Goal: Task Accomplishment & Management: Manage account settings

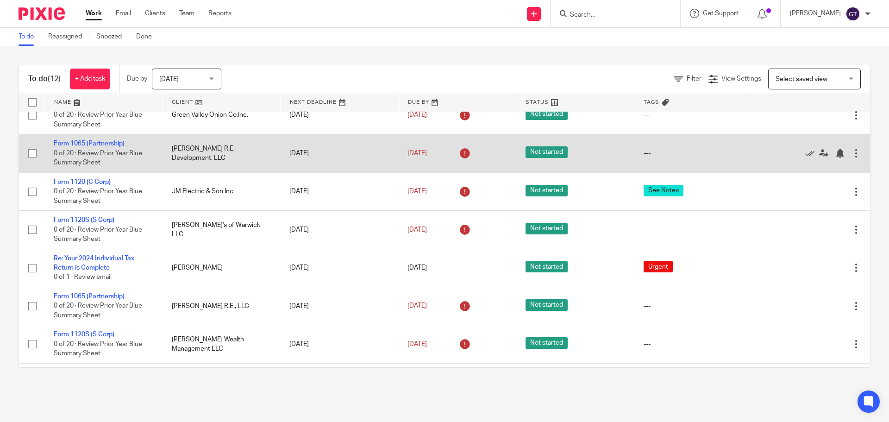
scroll to position [139, 0]
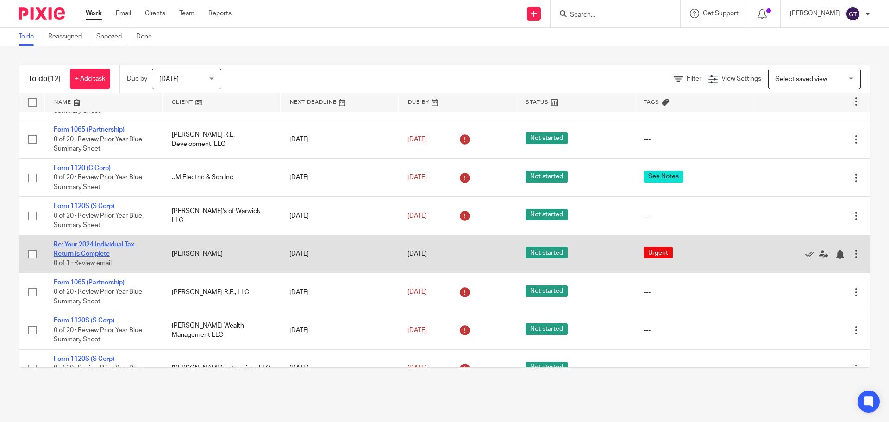
click at [90, 242] on link "Re: Your 2024 Individual Tax Return is Complete" at bounding box center [94, 249] width 81 height 16
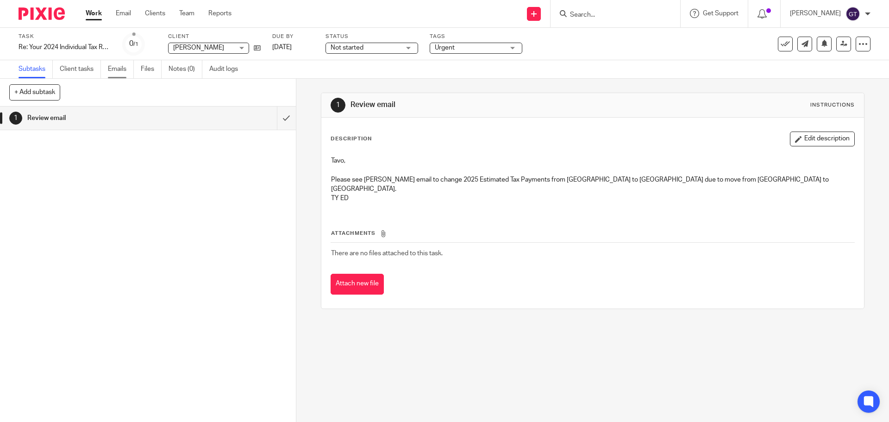
click at [119, 72] on link "Emails" at bounding box center [121, 69] width 26 height 18
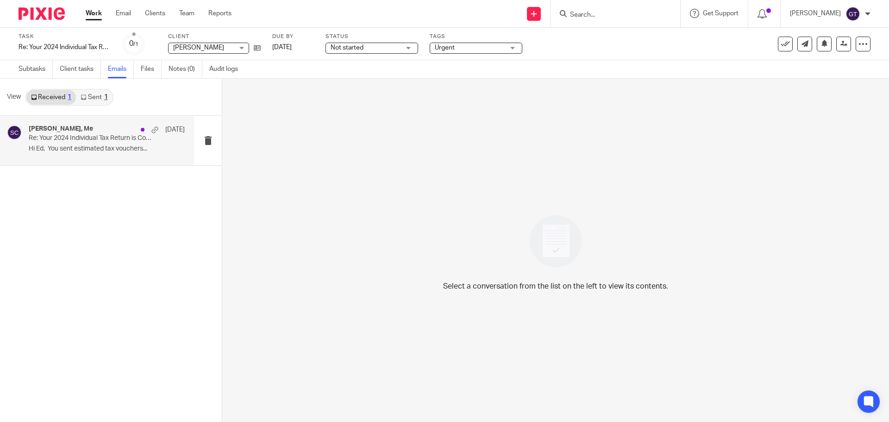
click at [93, 144] on div "Scott Cammarota, Me Apr 22 Re: Your 2024 Individual Tax Return is Complete Hi E…" at bounding box center [107, 140] width 156 height 31
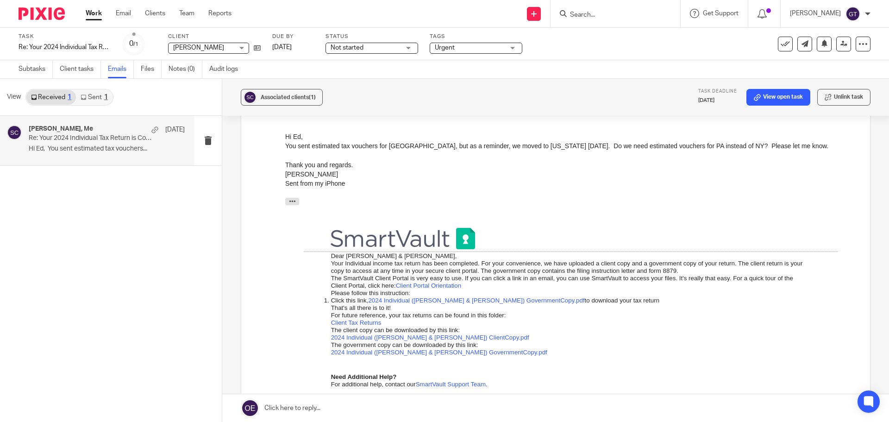
scroll to position [267, 0]
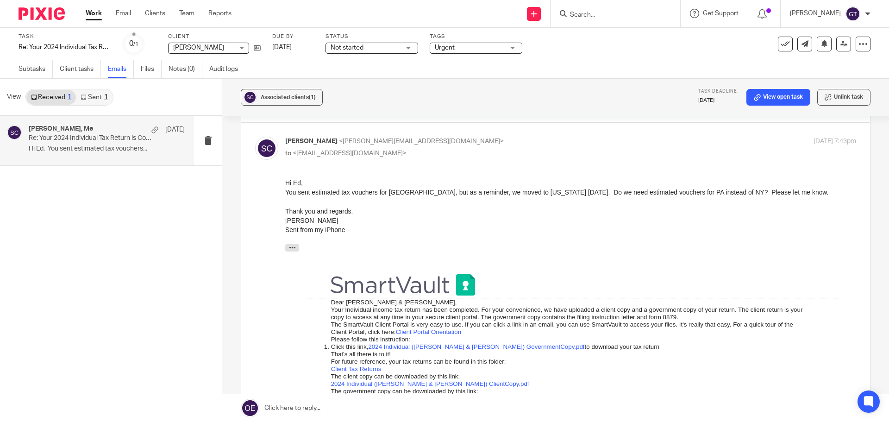
click at [97, 8] on div "Work Email Clients Team Reports Work Email Clients Team Reports Settings" at bounding box center [160, 13] width 169 height 27
click at [99, 16] on link "Work" at bounding box center [94, 13] width 16 height 9
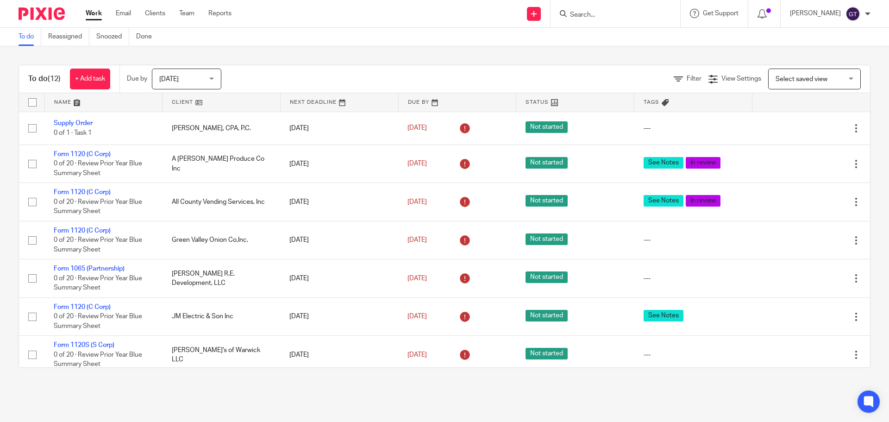
scroll to position [185, 0]
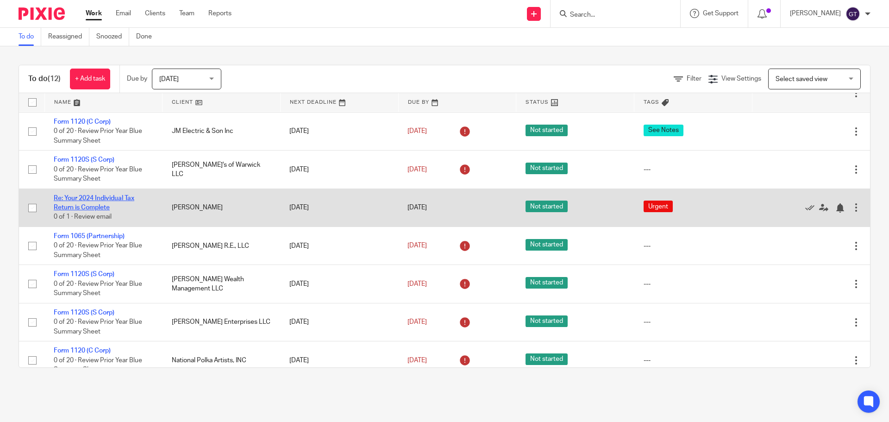
click at [89, 200] on link "Re: Your 2024 Individual Tax Return is Complete" at bounding box center [94, 203] width 81 height 16
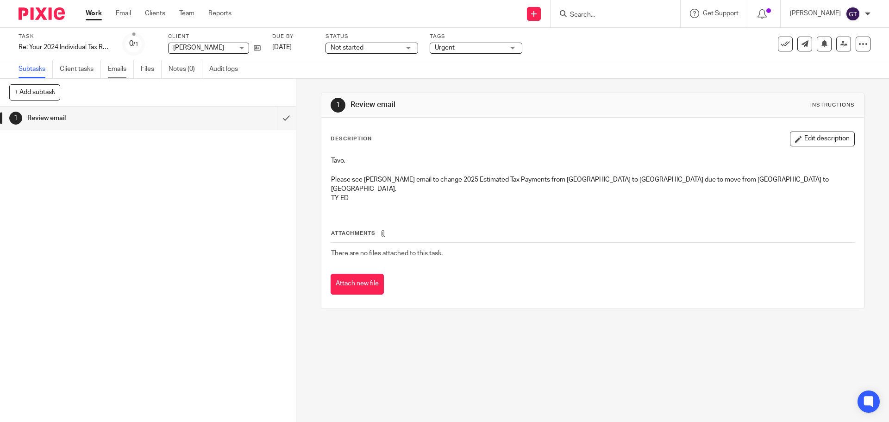
click at [130, 74] on link "Emails" at bounding box center [121, 69] width 26 height 18
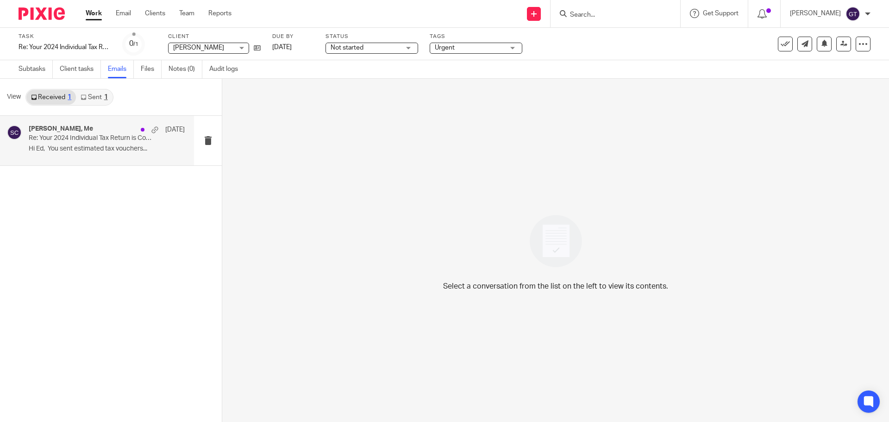
click at [81, 135] on p "Re: Your 2024 Individual Tax Return is Complete" at bounding box center [91, 138] width 125 height 8
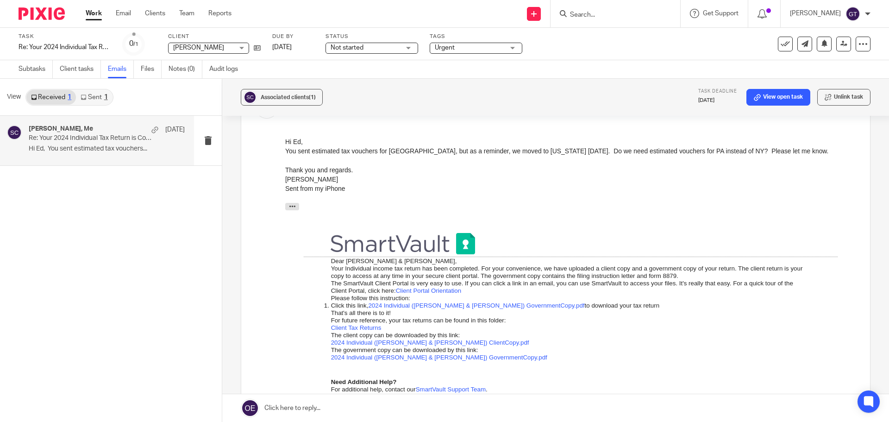
scroll to position [324, 0]
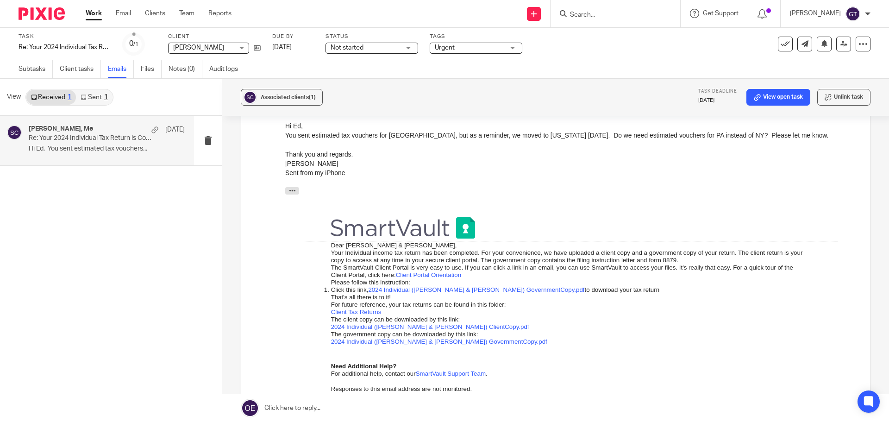
click at [99, 16] on link "Work" at bounding box center [94, 13] width 16 height 9
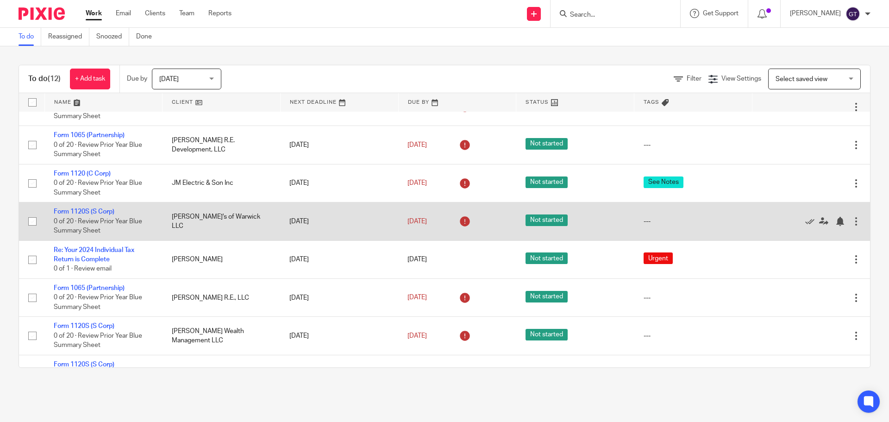
scroll to position [139, 0]
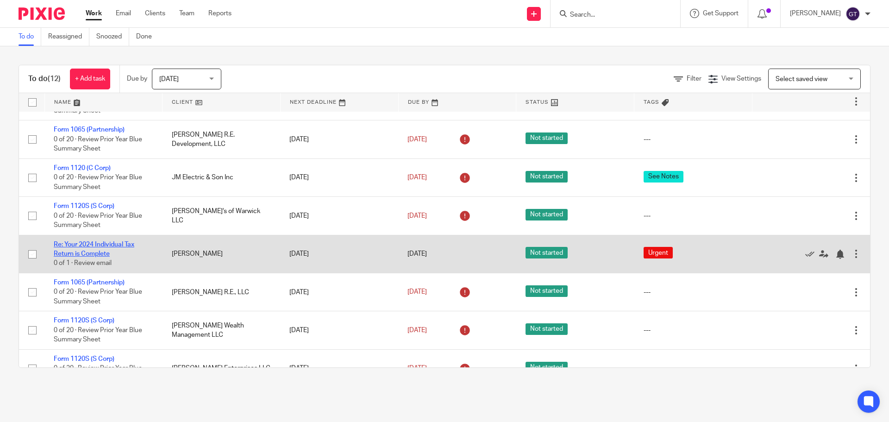
click at [95, 243] on link "Re: Your 2024 Individual Tax Return is Complete" at bounding box center [94, 249] width 81 height 16
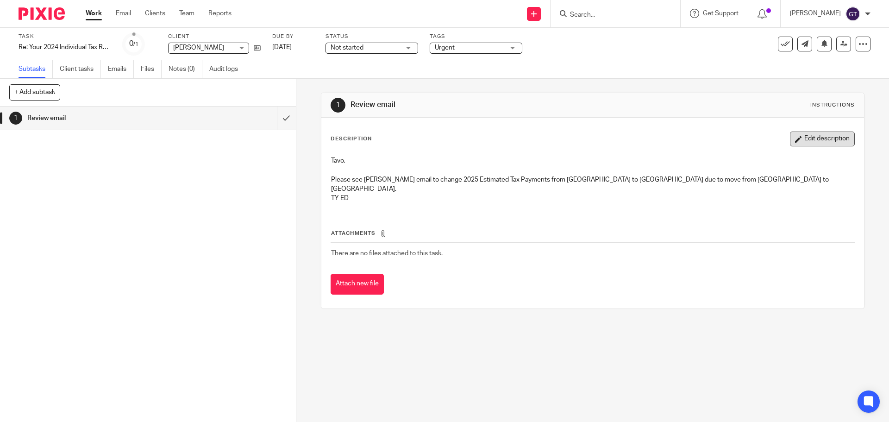
click at [808, 144] on button "Edit description" at bounding box center [822, 139] width 65 height 15
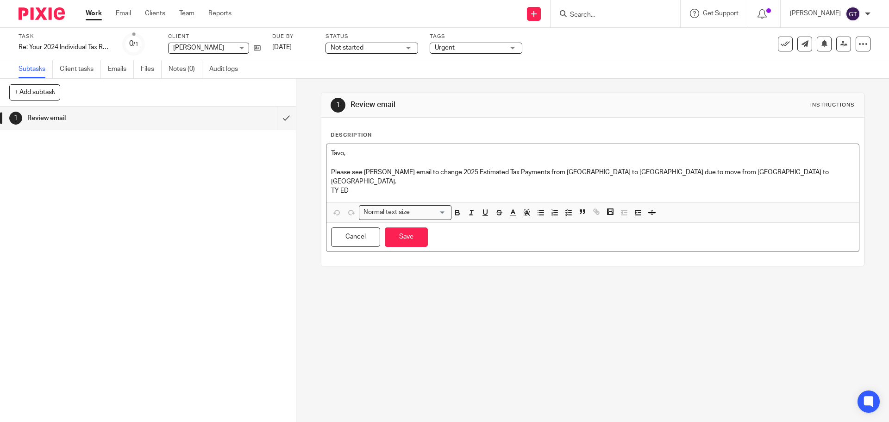
click at [351, 186] on p "TY ED" at bounding box center [592, 190] width 523 height 9
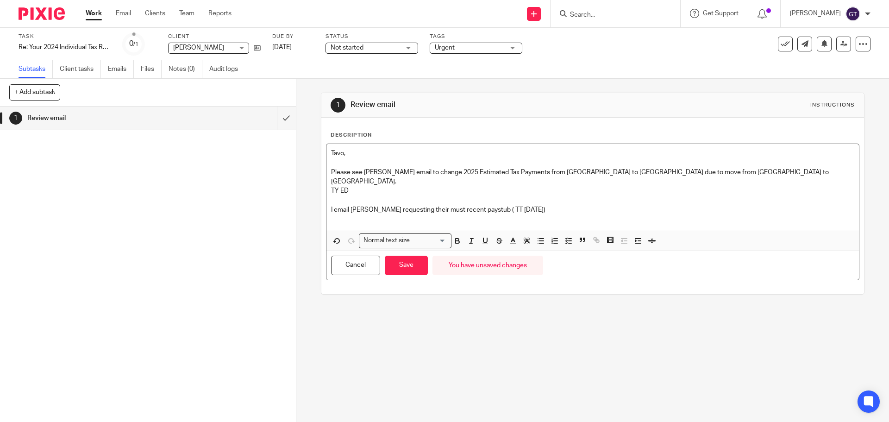
click at [413, 51] on div "Not started Not started" at bounding box center [372, 48] width 93 height 11
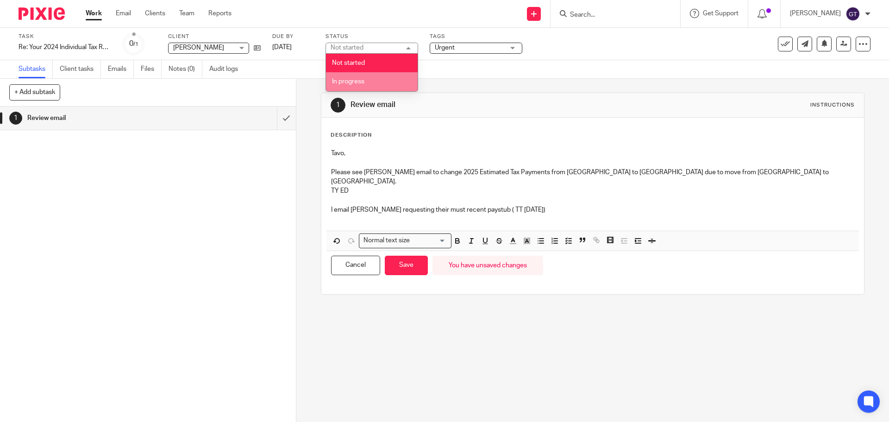
click at [389, 76] on li "In progress" at bounding box center [372, 81] width 92 height 19
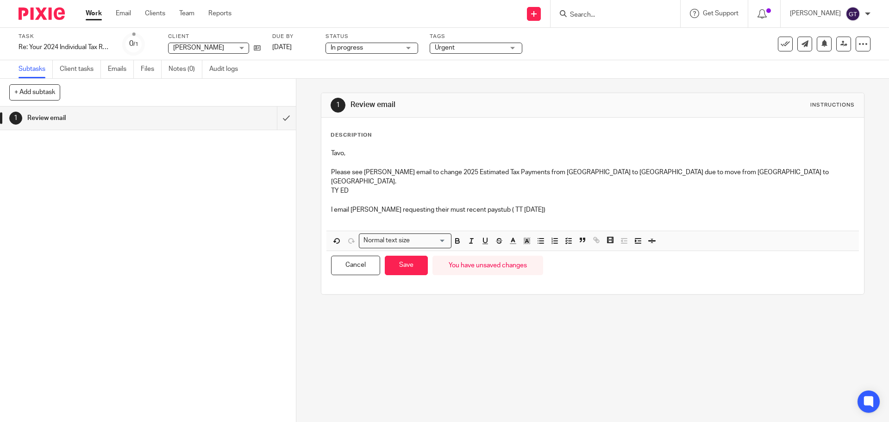
click at [515, 48] on div "Urgent" at bounding box center [476, 48] width 93 height 11
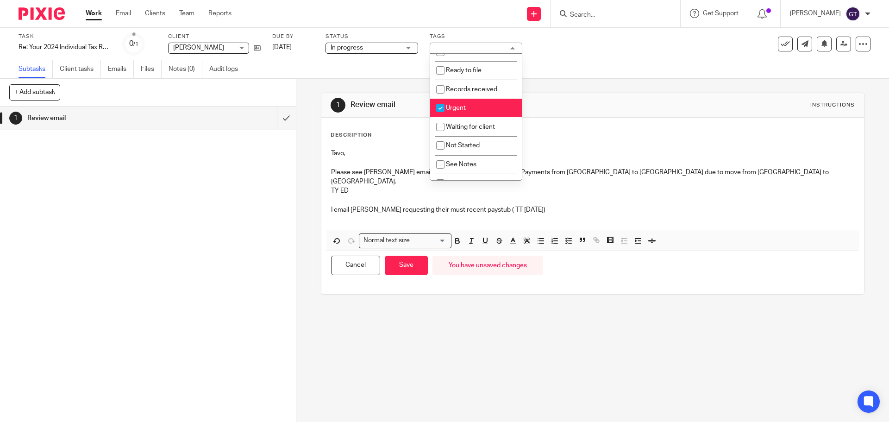
scroll to position [46, 0]
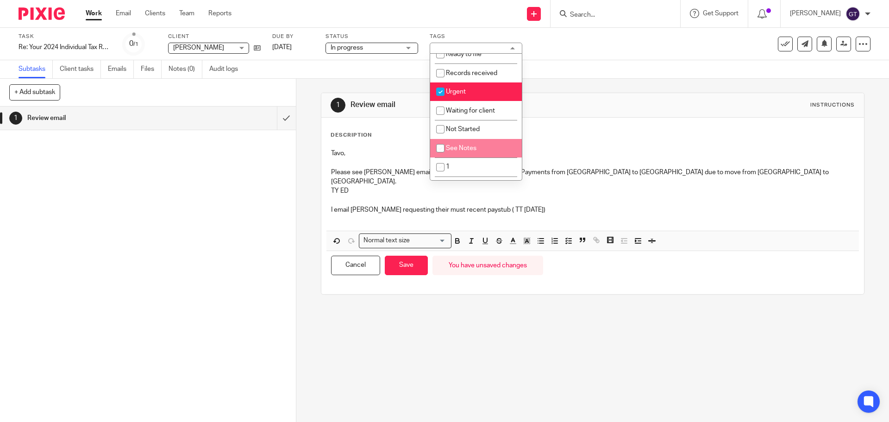
click at [452, 145] on span "See Notes" at bounding box center [461, 148] width 31 height 6
checkbox input "true"
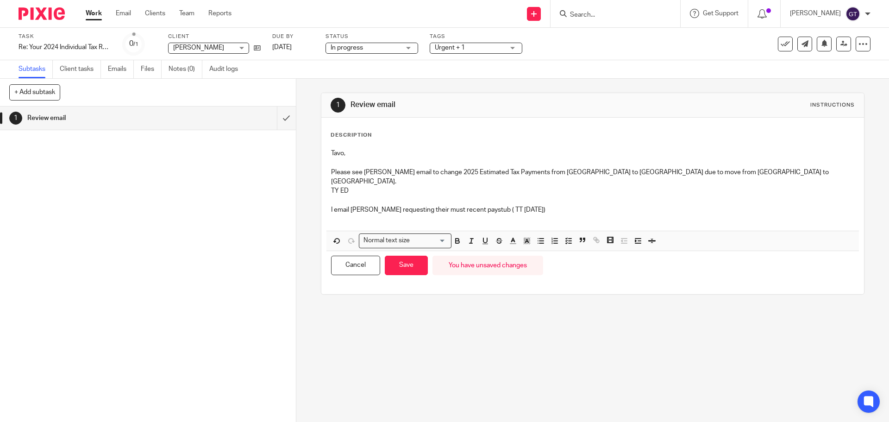
click at [583, 95] on div "1 Review email Instructions" at bounding box center [592, 105] width 542 height 25
click at [405, 257] on button "Save" at bounding box center [406, 266] width 43 height 20
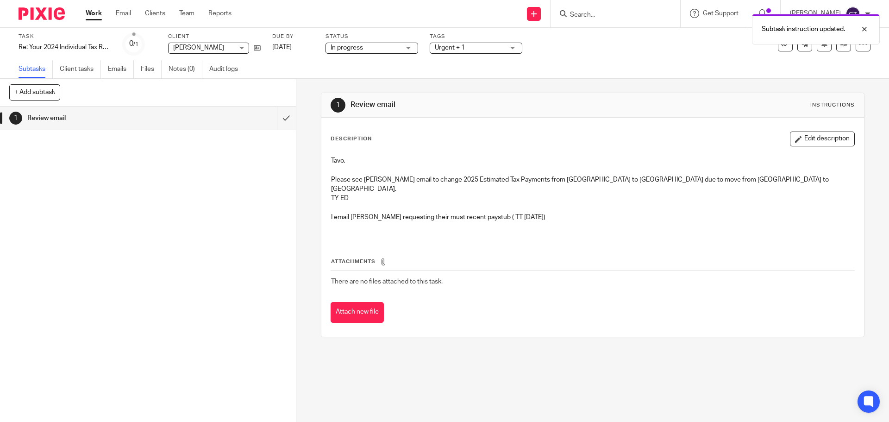
click at [90, 17] on link "Work" at bounding box center [94, 13] width 16 height 9
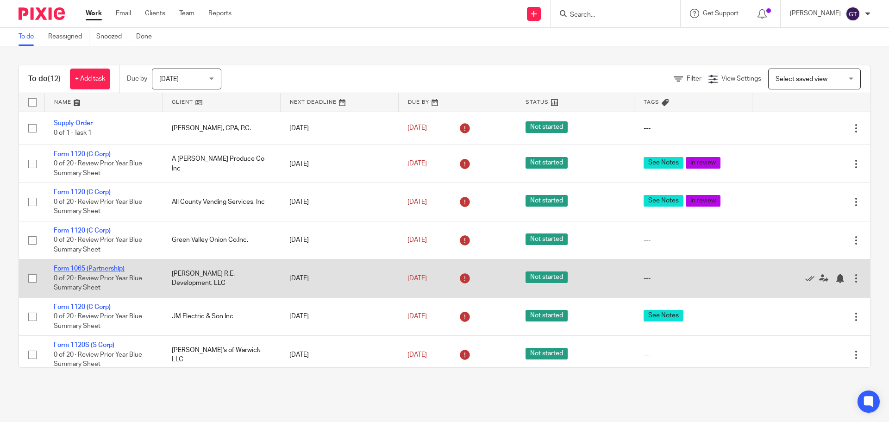
click at [80, 267] on link "Form 1065 (Partnership)" at bounding box center [89, 268] width 71 height 6
click at [94, 269] on link "Form 1065 (Partnership)" at bounding box center [89, 268] width 71 height 6
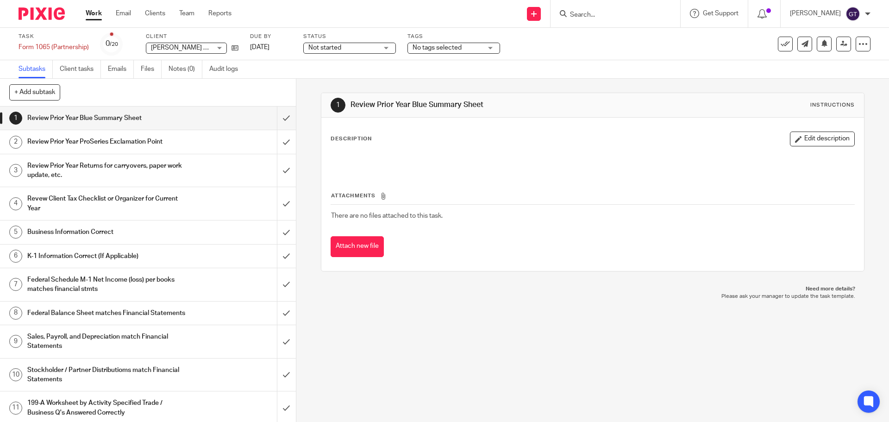
click at [93, 14] on link "Work" at bounding box center [94, 13] width 16 height 9
